Goal: Task Accomplishment & Management: Use online tool/utility

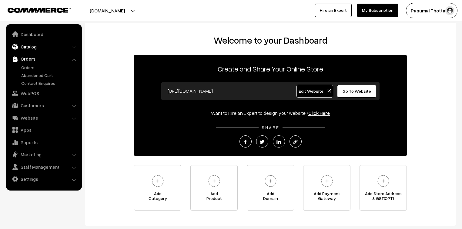
click at [29, 48] on link "Catalog" at bounding box center [44, 46] width 72 height 11
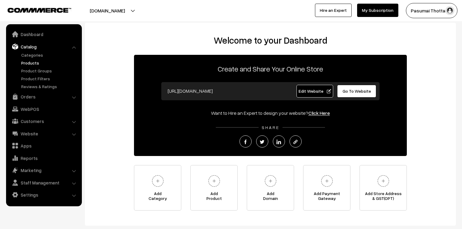
click at [29, 64] on link "Products" at bounding box center [50, 63] width 60 height 6
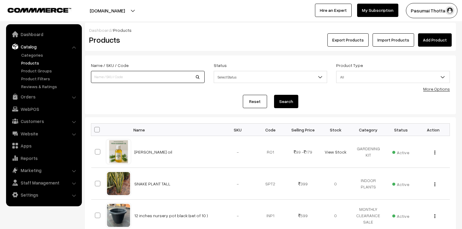
click at [141, 77] on input at bounding box center [148, 77] width 114 height 12
type input "Rainlilly bulb (pink ) (10 to 20 bulb)"
click at [286, 102] on button "Search" at bounding box center [286, 101] width 24 height 13
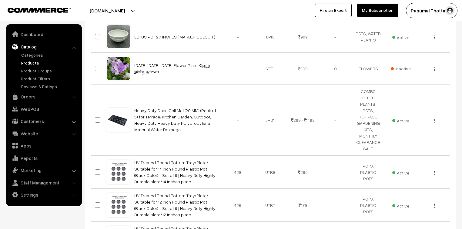
scroll to position [352, 0]
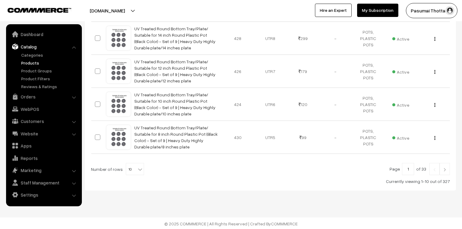
click at [137, 170] on b at bounding box center [140, 169] width 6 height 6
select select "100"
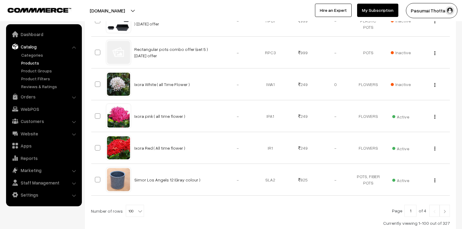
scroll to position [3331, 0]
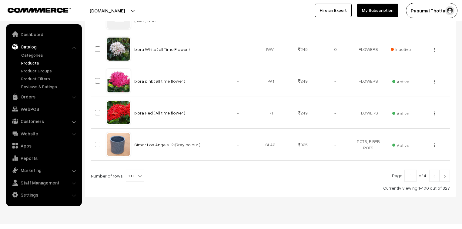
click at [411, 170] on input "1" at bounding box center [410, 176] width 12 height 12
type input "2"
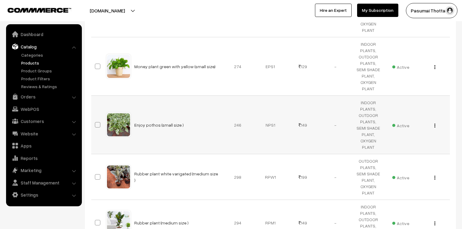
scroll to position [3716, 0]
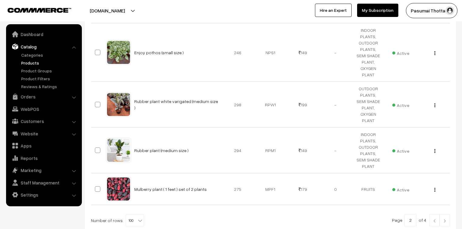
click at [415, 214] on input "2" at bounding box center [410, 220] width 12 height 12
type input "3"
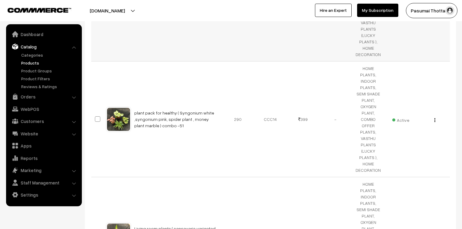
scroll to position [485, 0]
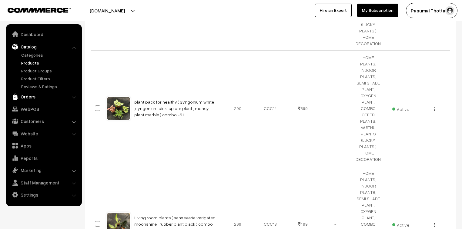
click at [33, 98] on link "Orders" at bounding box center [44, 96] width 72 height 11
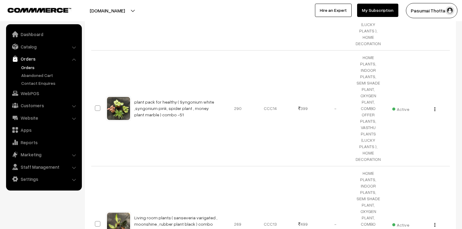
click at [27, 66] on link "Orders" at bounding box center [50, 67] width 60 height 6
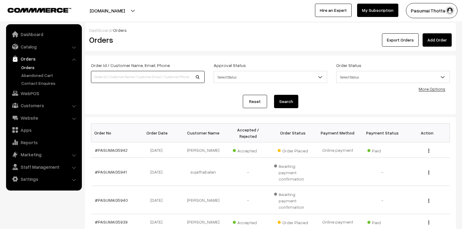
click at [109, 82] on input at bounding box center [148, 77] width 114 height 12
type input "35533."
click at [274, 95] on button "Search" at bounding box center [286, 101] width 24 height 13
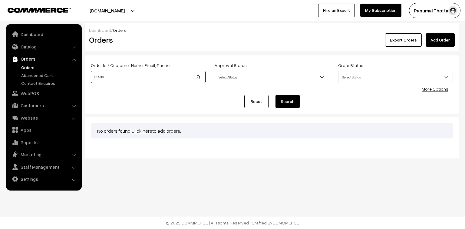
click at [113, 77] on input "35533." at bounding box center [148, 77] width 115 height 12
type input "35533"
click at [276, 95] on button "Search" at bounding box center [288, 101] width 24 height 13
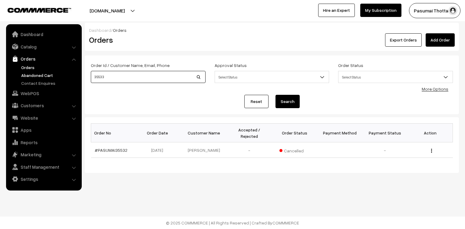
drag, startPoint x: 109, startPoint y: 76, endPoint x: 78, endPoint y: 76, distance: 30.6
click at [78, 76] on body "Thank you for showing interest. Our team will call you shortly. Close pasumaith…" at bounding box center [232, 114] width 465 height 229
type input "8248036842"
click at [276, 95] on button "Search" at bounding box center [288, 101] width 24 height 13
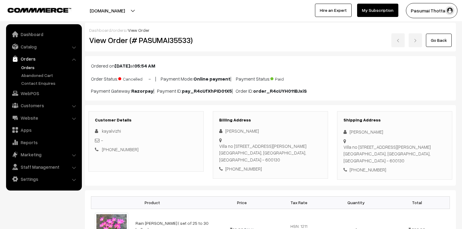
scroll to position [48, 0]
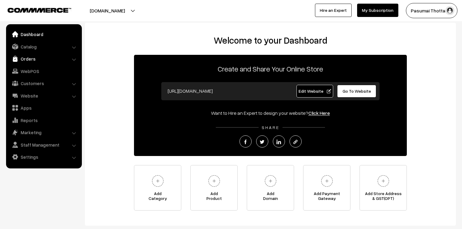
click at [24, 61] on link "Orders" at bounding box center [44, 58] width 72 height 11
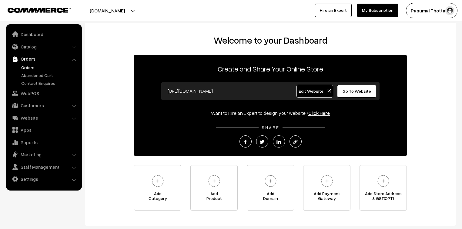
click at [25, 68] on link "Orders" at bounding box center [50, 67] width 60 height 6
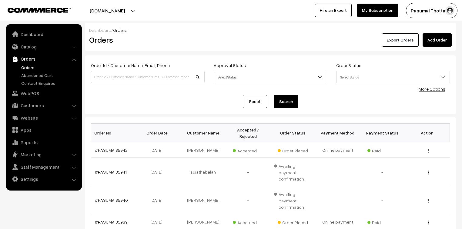
click at [392, 37] on button "Export Orders" at bounding box center [400, 39] width 37 height 13
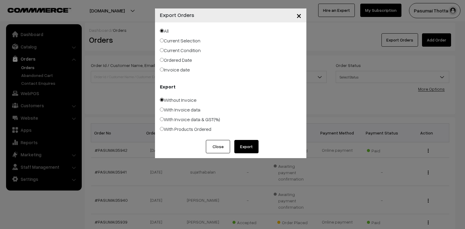
click at [171, 63] on label "Ordered Date" at bounding box center [176, 59] width 32 height 7
click at [164, 62] on input "Ordered Date" at bounding box center [162, 60] width 4 height 4
radio input "true"
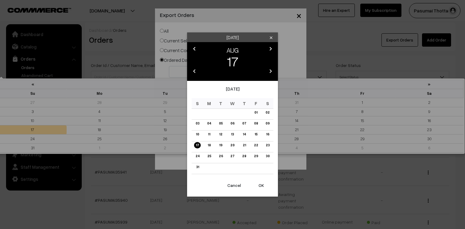
click at [173, 70] on body "Thank you for showing interest. Our team will call you shortly. Close pasumaith…" at bounding box center [232, 205] width 465 height 411
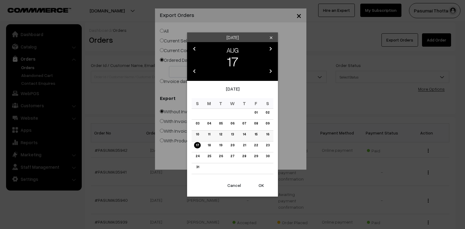
click at [255, 135] on link "15" at bounding box center [256, 134] width 6 height 6
click at [261, 185] on button "OK" at bounding box center [261, 185] width 24 height 13
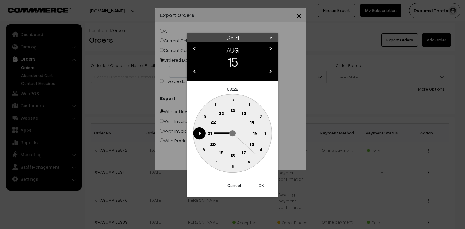
click at [261, 184] on button "OK" at bounding box center [261, 185] width 24 height 13
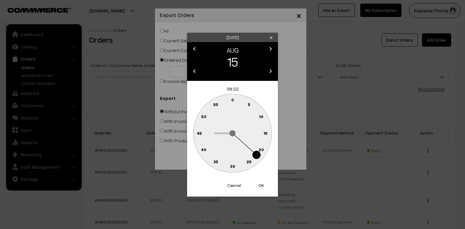
click at [261, 184] on button "OK" at bounding box center [261, 185] width 24 height 13
type input "15-08-2025"
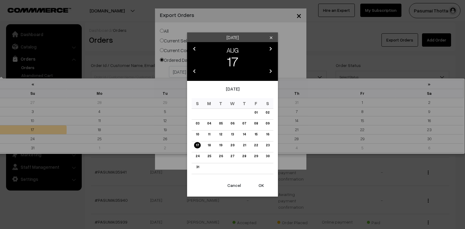
click at [243, 74] on body "Thank you for showing interest. Our team will call you shortly. Close pasumaith…" at bounding box center [232, 205] width 465 height 411
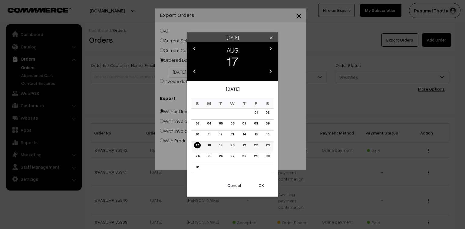
click at [198, 146] on link "17" at bounding box center [197, 145] width 7 height 6
click at [264, 184] on button "OK" at bounding box center [261, 185] width 24 height 13
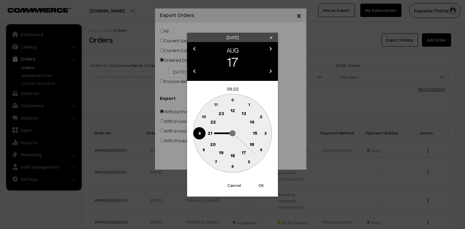
click at [263, 184] on button "OK" at bounding box center [261, 185] width 24 height 13
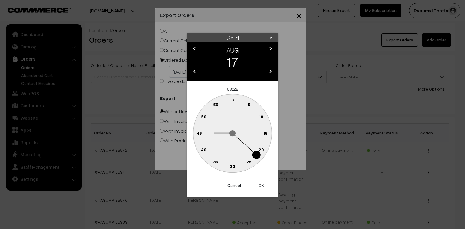
click at [263, 184] on button "OK" at bounding box center [261, 185] width 24 height 13
type input "17-08-2025"
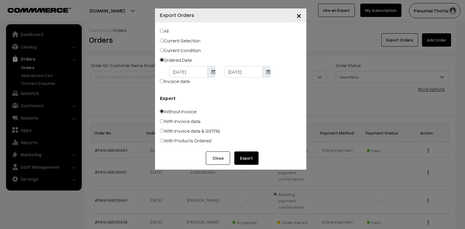
click at [248, 156] on button "Export" at bounding box center [247, 158] width 24 height 13
click at [297, 15] on span "×" at bounding box center [299, 15] width 5 height 11
